Goal: Information Seeking & Learning: Learn about a topic

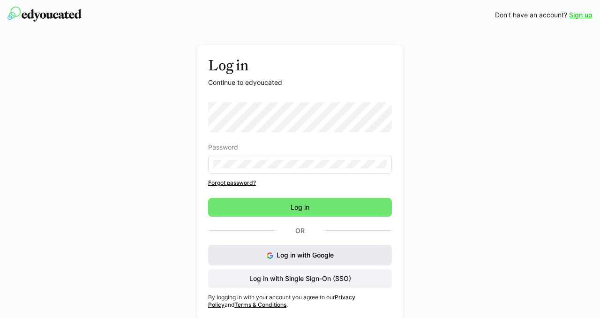
click at [343, 254] on button "Log in with Google" at bounding box center [300, 255] width 184 height 21
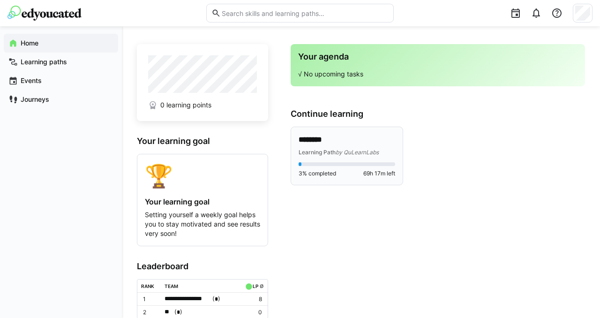
click at [362, 148] on div "Learning Path by QuLearnLabs" at bounding box center [347, 151] width 97 height 9
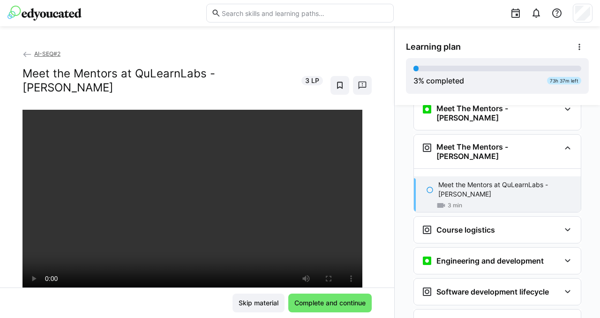
scroll to position [57, 0]
